Goal: Task Accomplishment & Management: Complete application form

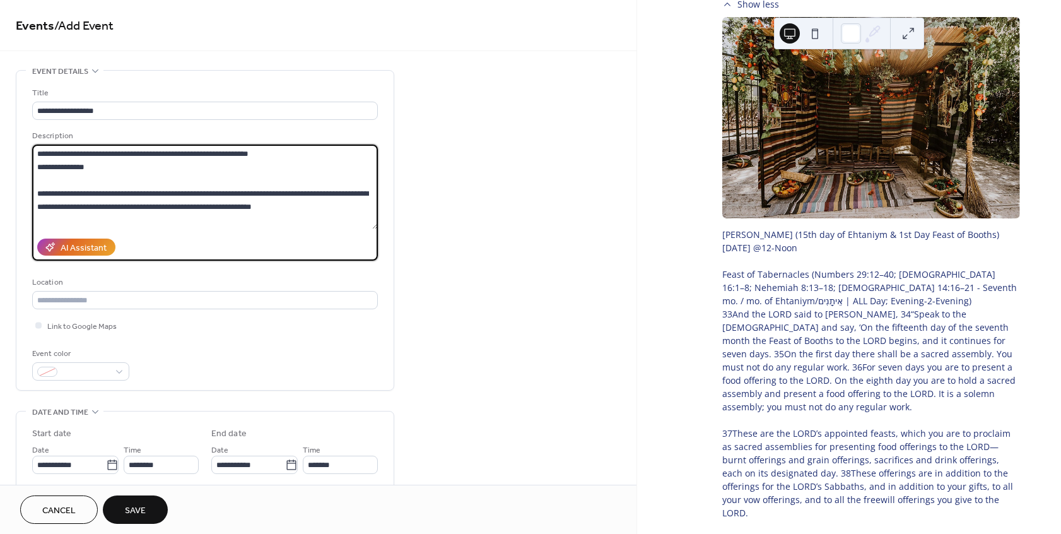
click at [119, 179] on textarea at bounding box center [205, 186] width 346 height 85
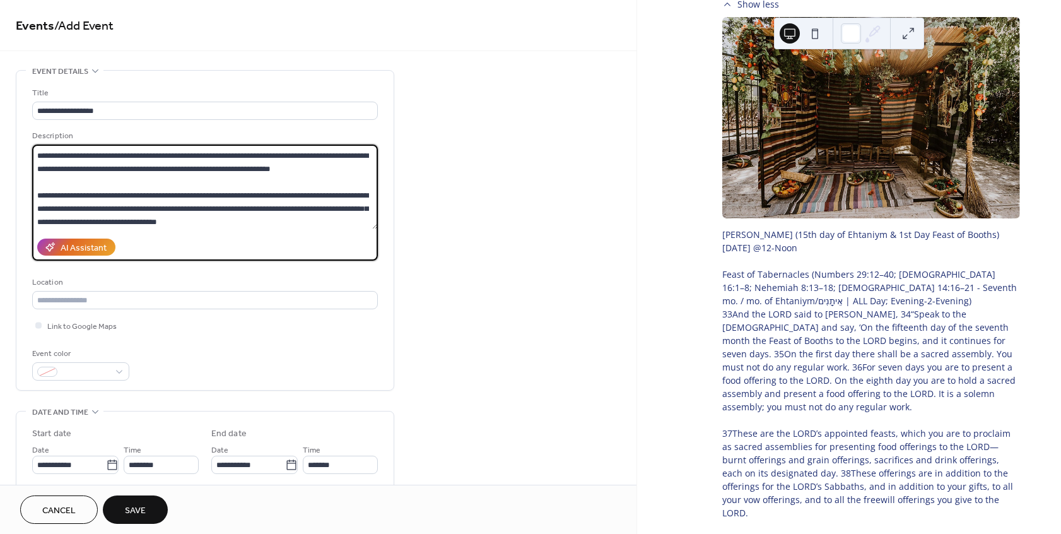
scroll to position [250, 0]
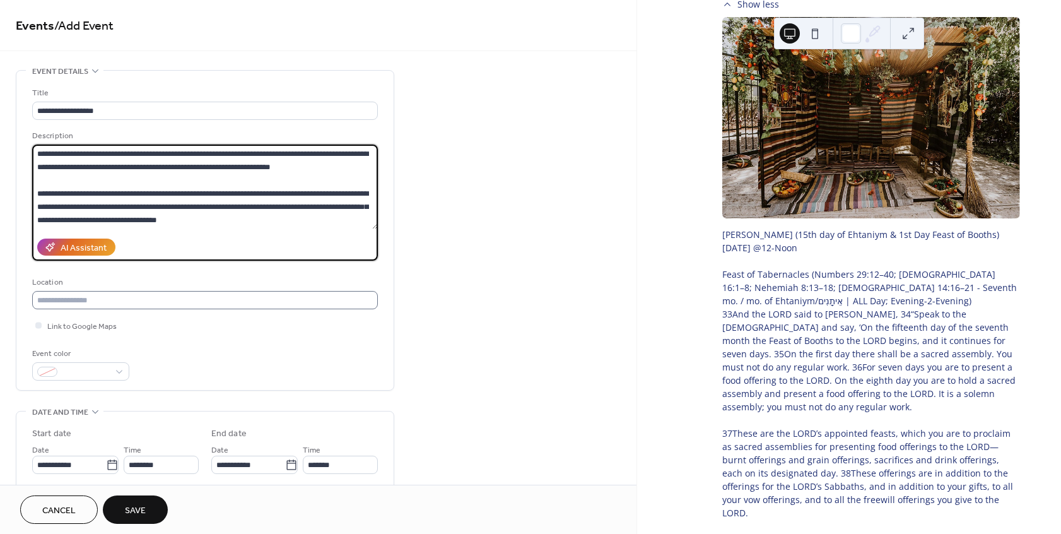
type textarea "**********"
click at [233, 299] on input "text" at bounding box center [205, 300] width 346 height 18
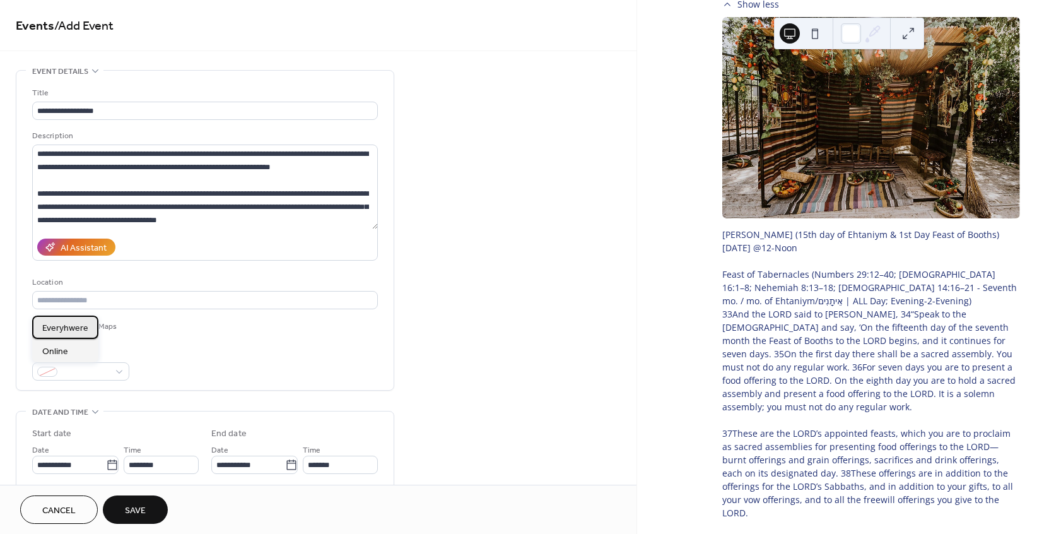
click at [73, 331] on span "Everyhwere" at bounding box center [65, 328] width 46 height 13
type input "**********"
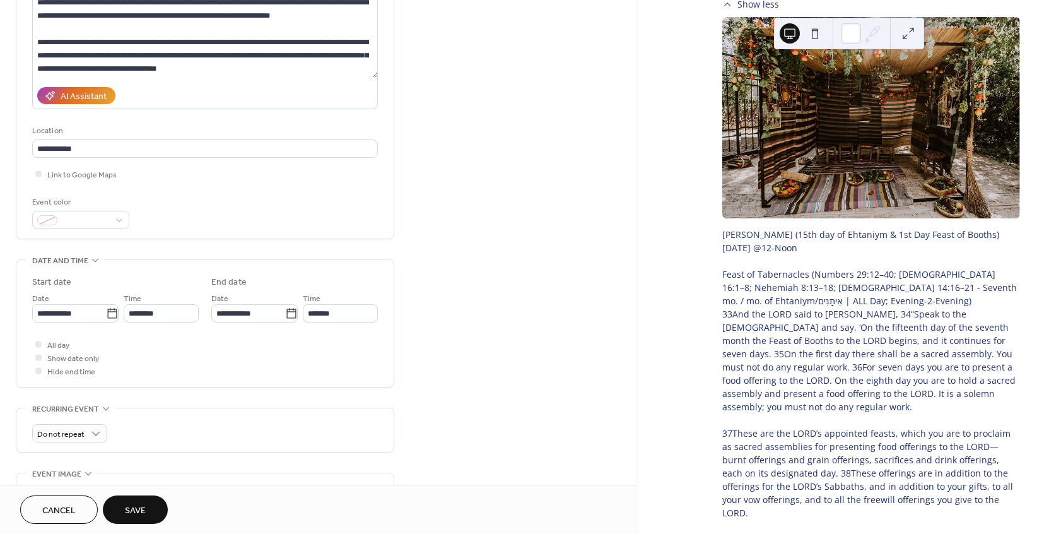
scroll to position [341, 0]
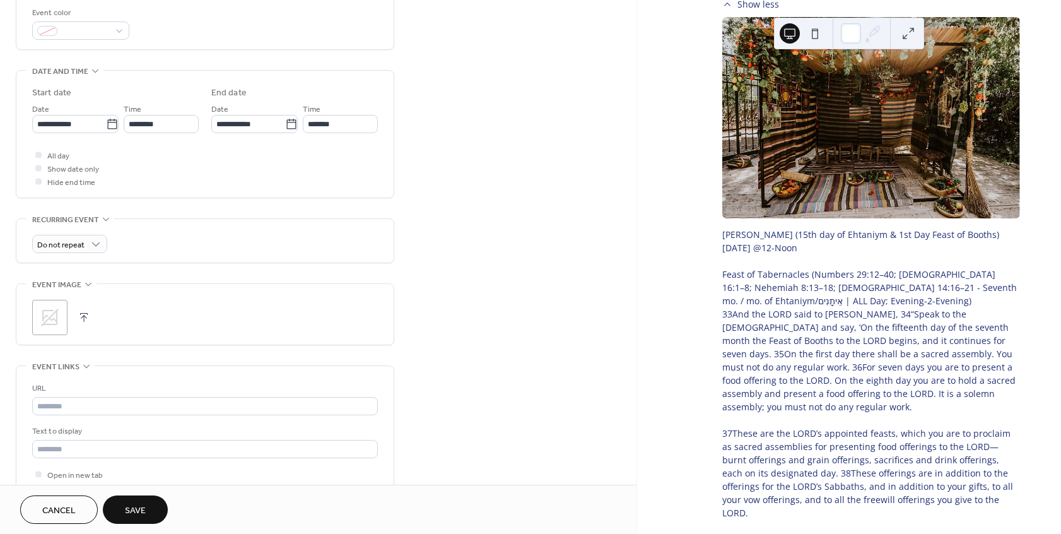
click at [51, 321] on icon at bounding box center [50, 318] width 18 height 18
click at [101, 322] on button "button" at bounding box center [102, 318] width 18 height 18
click at [49, 321] on icon at bounding box center [50, 317] width 20 height 20
click at [138, 507] on span "Save" at bounding box center [135, 510] width 21 height 13
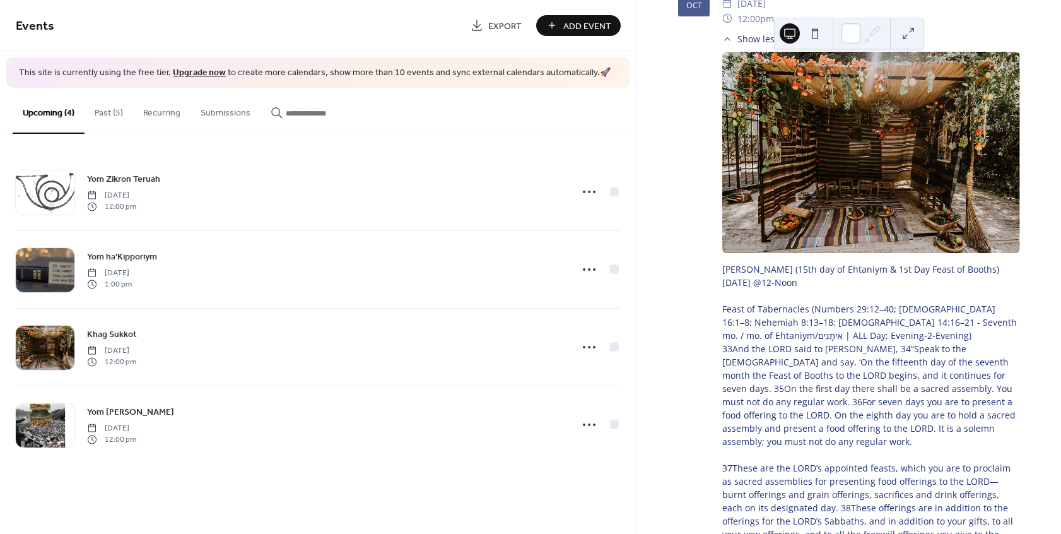
scroll to position [322, 0]
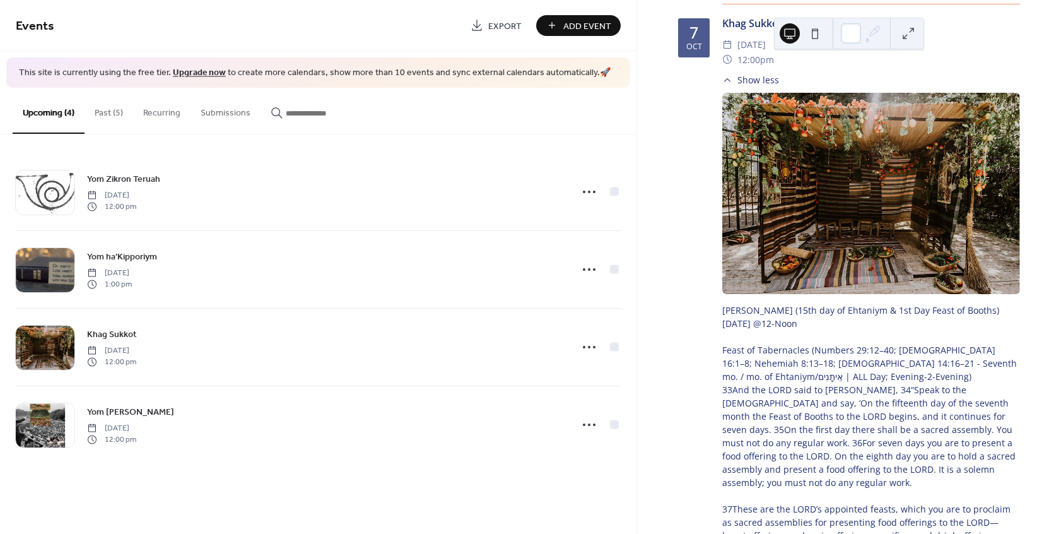
click at [762, 83] on span "Show less" at bounding box center [759, 79] width 42 height 13
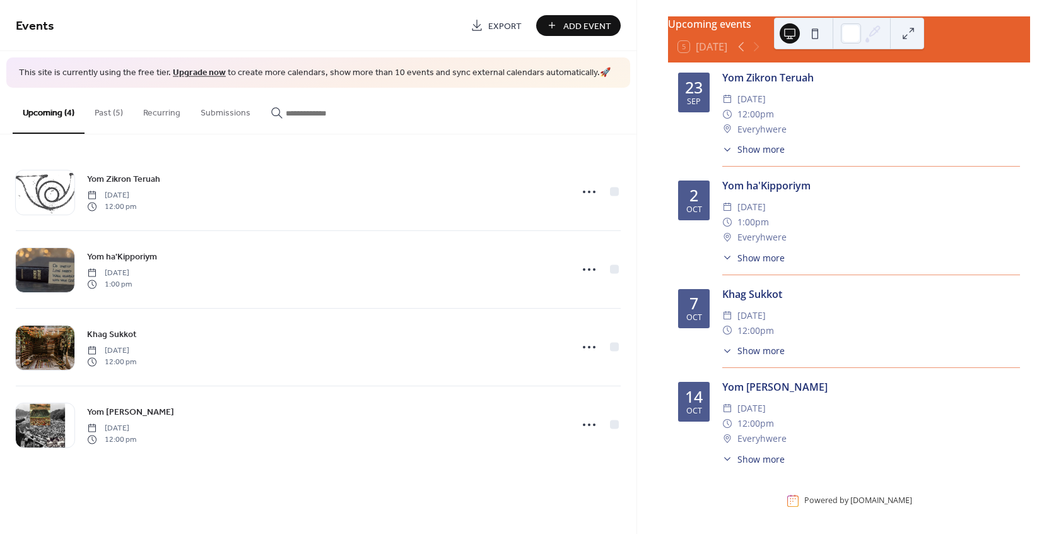
scroll to position [59, 0]
